Goal: Task Accomplishment & Management: Use online tool/utility

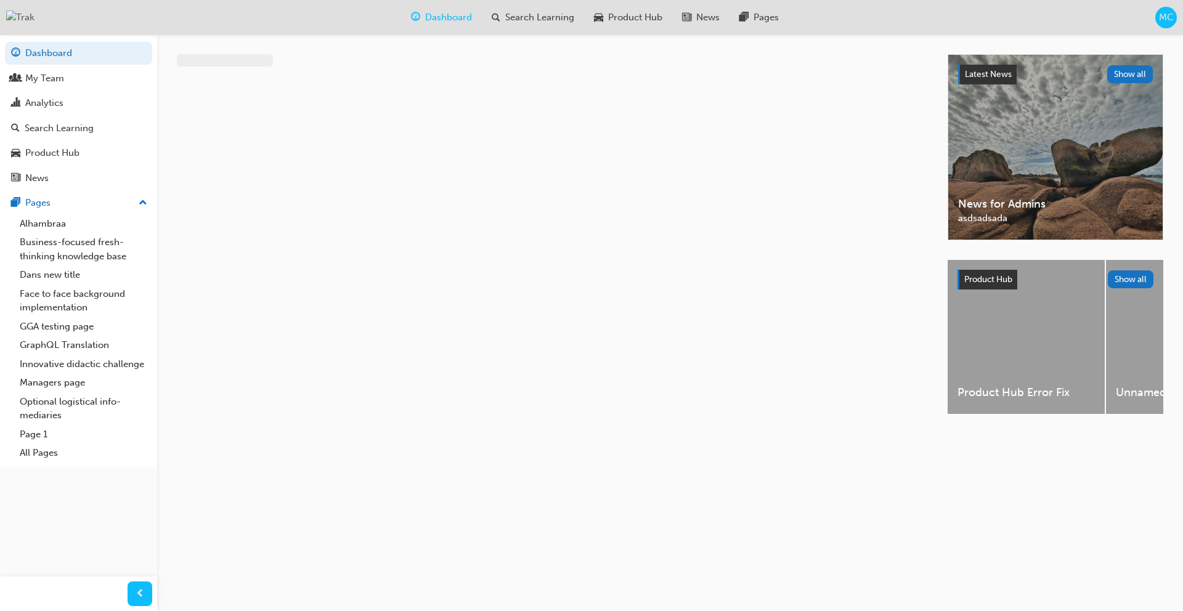
click at [1161, 23] on span "MC" at bounding box center [1166, 17] width 15 height 14
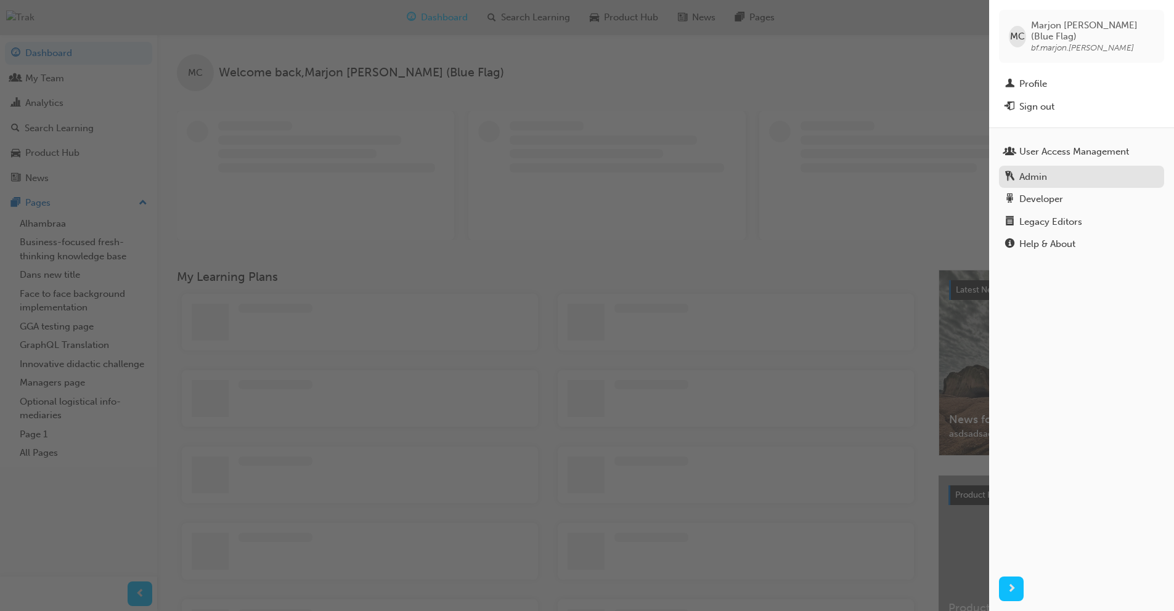
click at [1060, 169] on div "Admin" at bounding box center [1081, 176] width 153 height 15
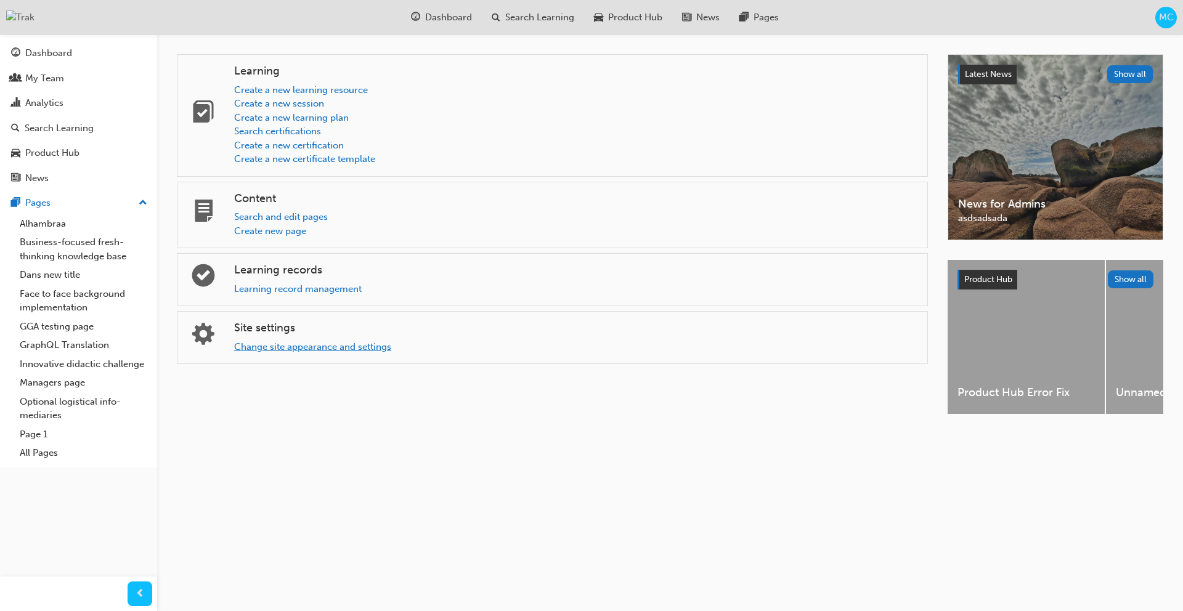
click at [322, 351] on link "Change site appearance and settings" at bounding box center [312, 346] width 157 height 11
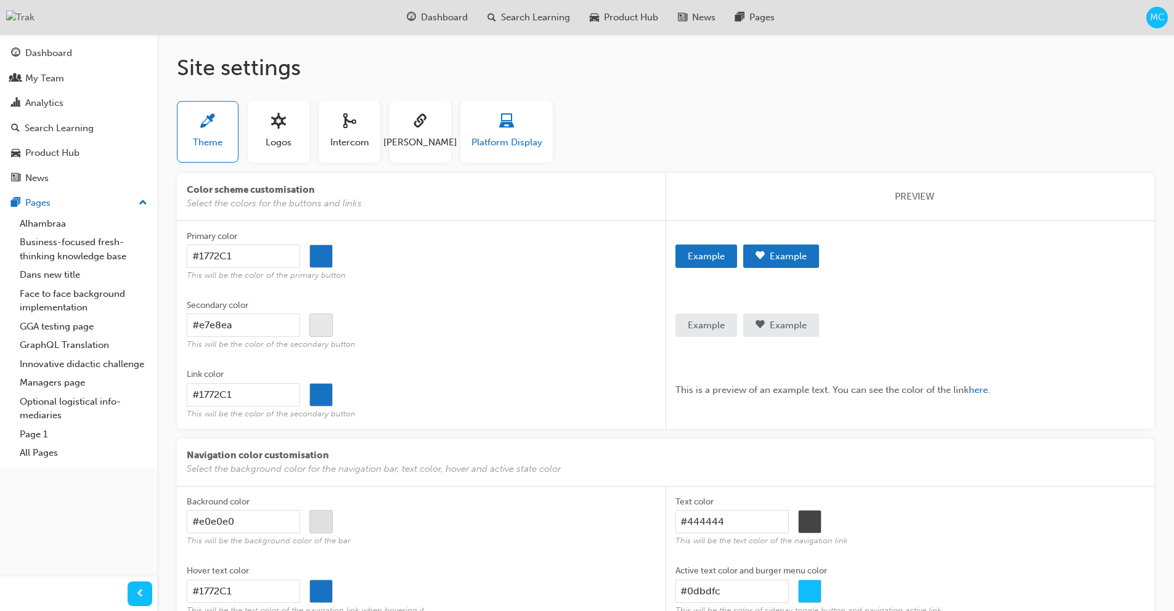
click at [528, 128] on div "button" at bounding box center [506, 123] width 71 height 19
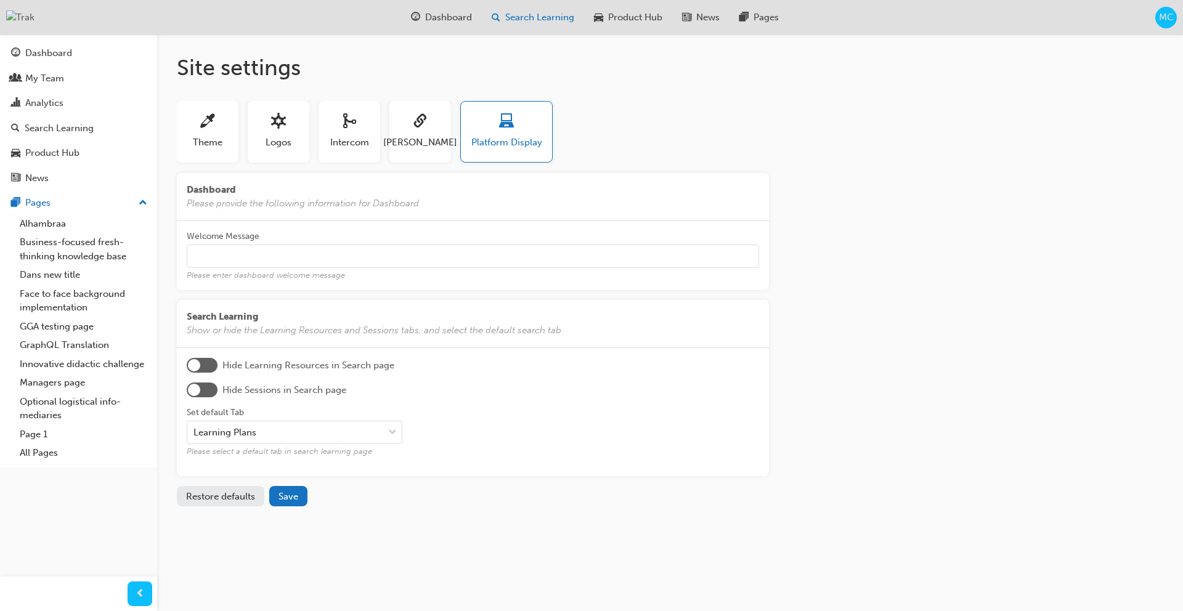
click at [550, 18] on span "Search Learning" at bounding box center [539, 17] width 69 height 14
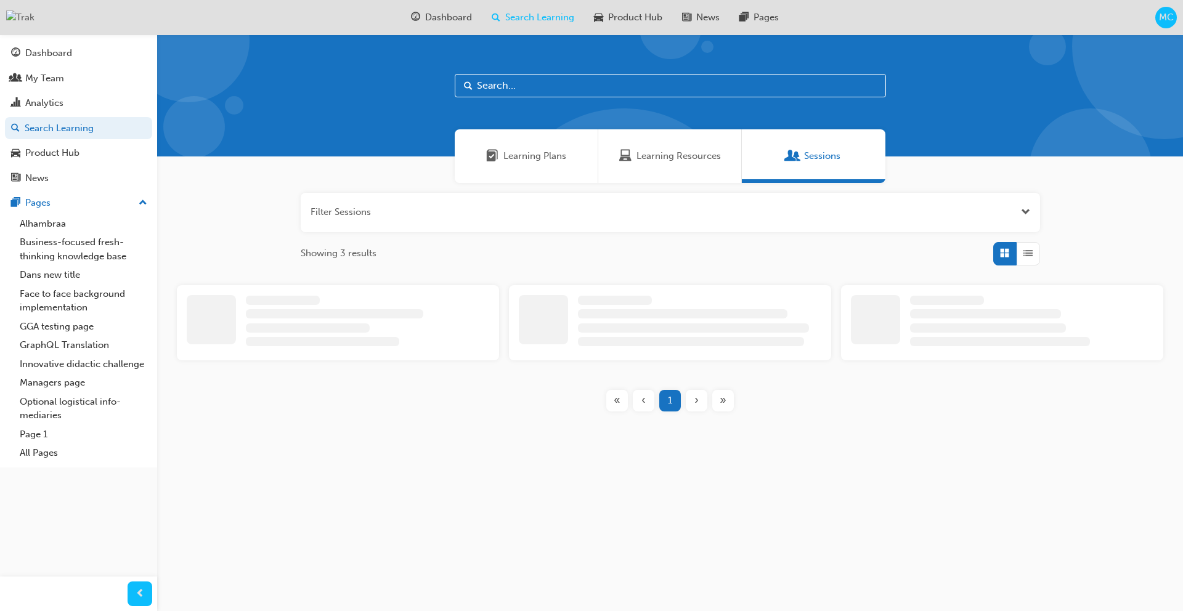
click at [1160, 20] on span "MC" at bounding box center [1166, 17] width 15 height 14
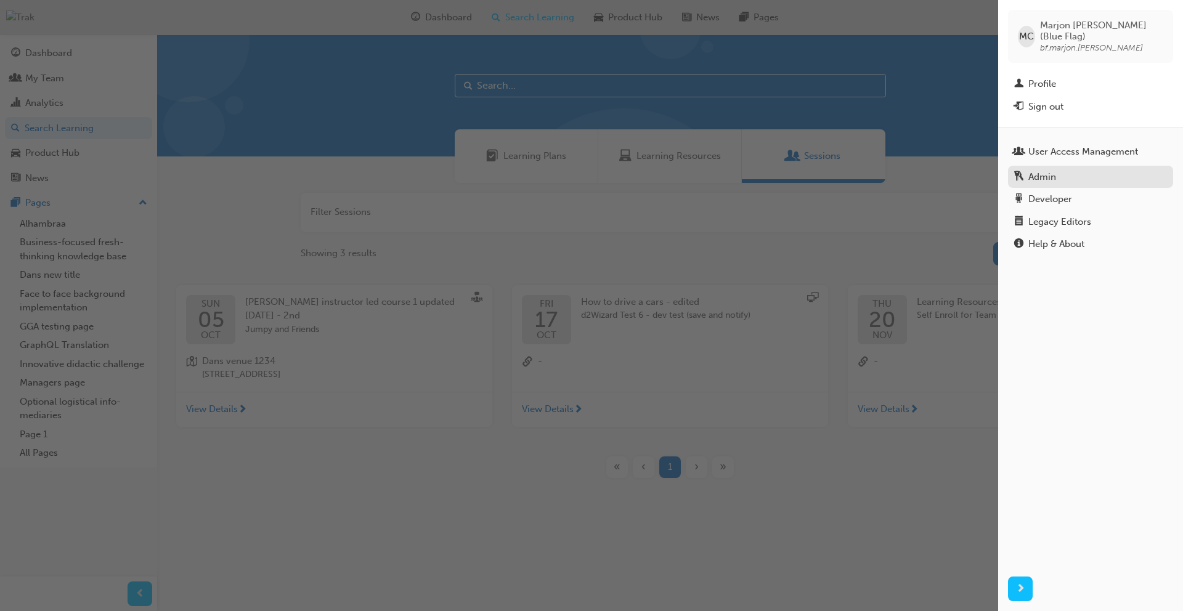
click at [1080, 170] on div "Admin" at bounding box center [1090, 176] width 153 height 15
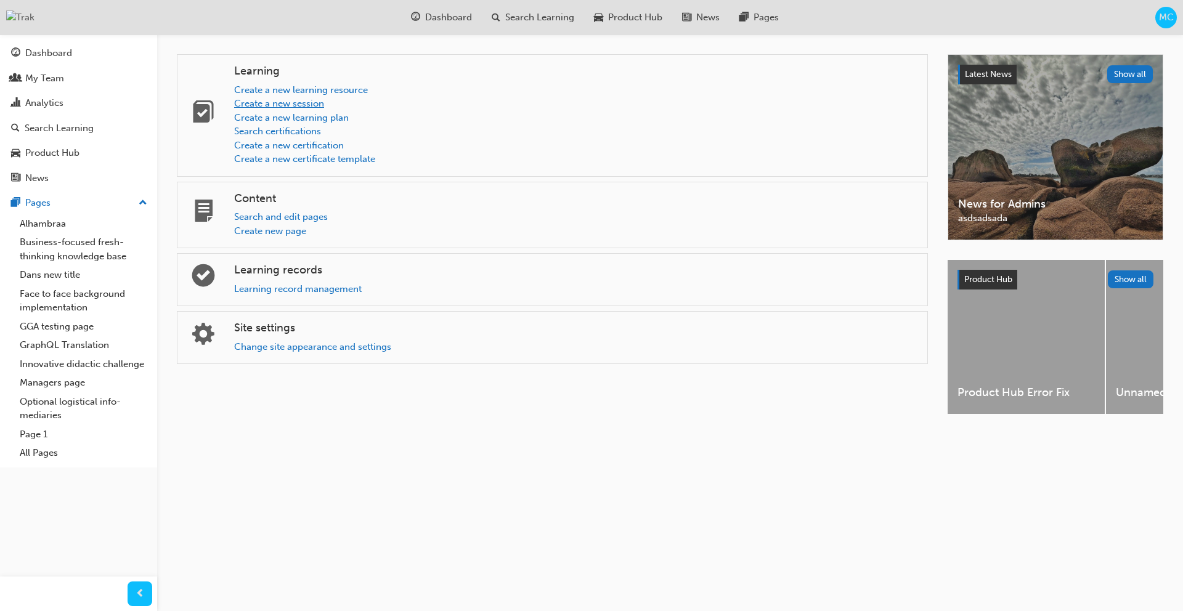
click at [311, 105] on link "Create a new session" at bounding box center [279, 103] width 90 height 11
